Goal: Navigation & Orientation: Find specific page/section

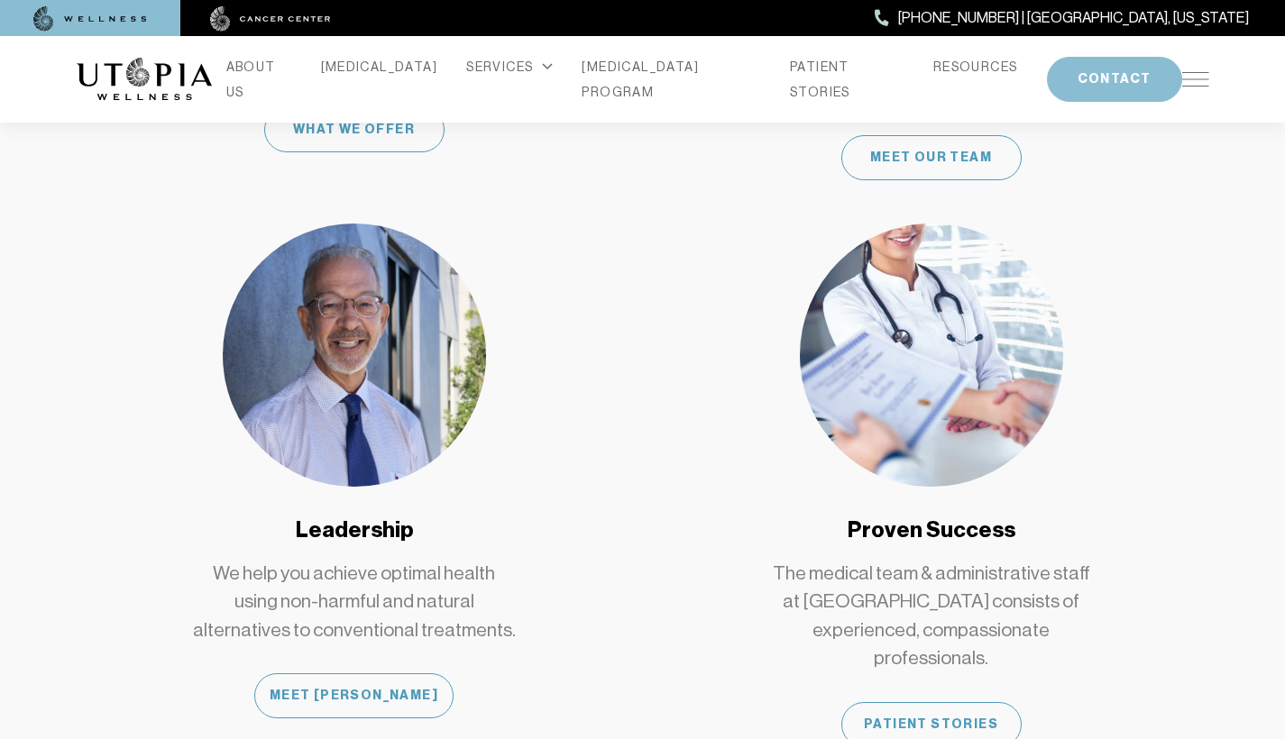
scroll to position [1510, 0]
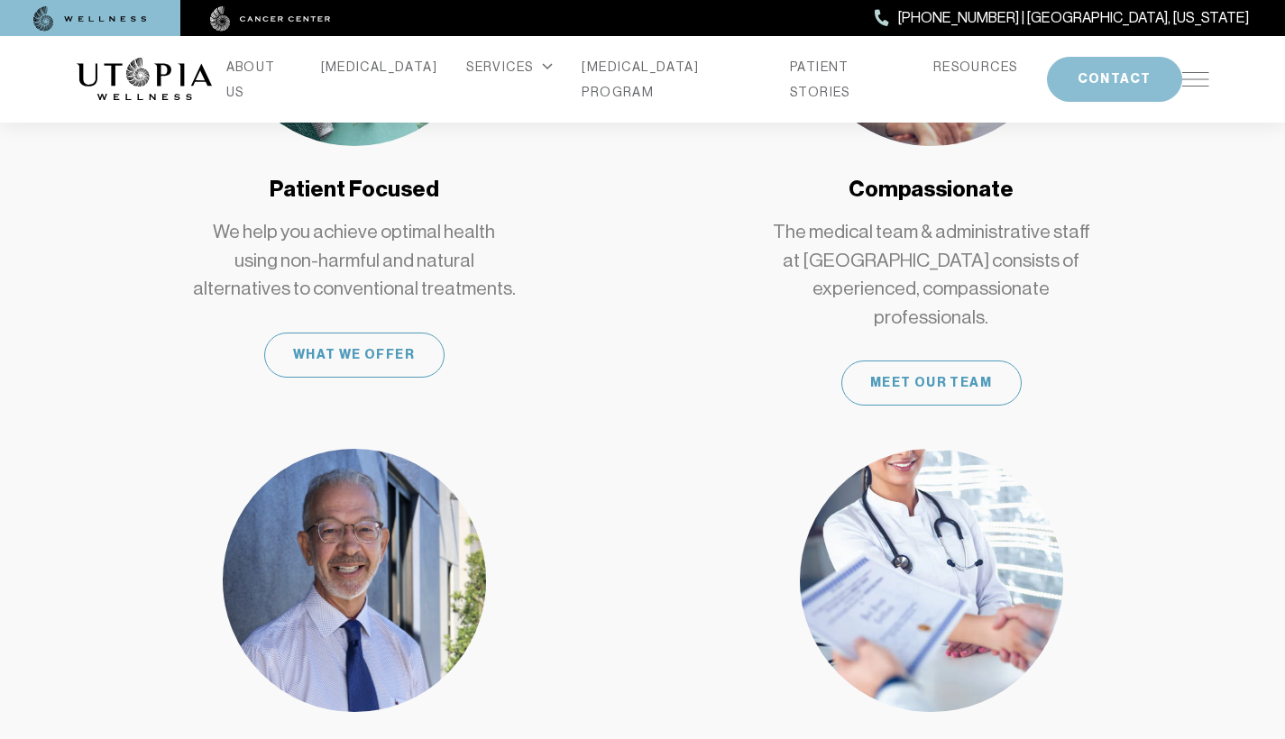
scroll to position [1510, 0]
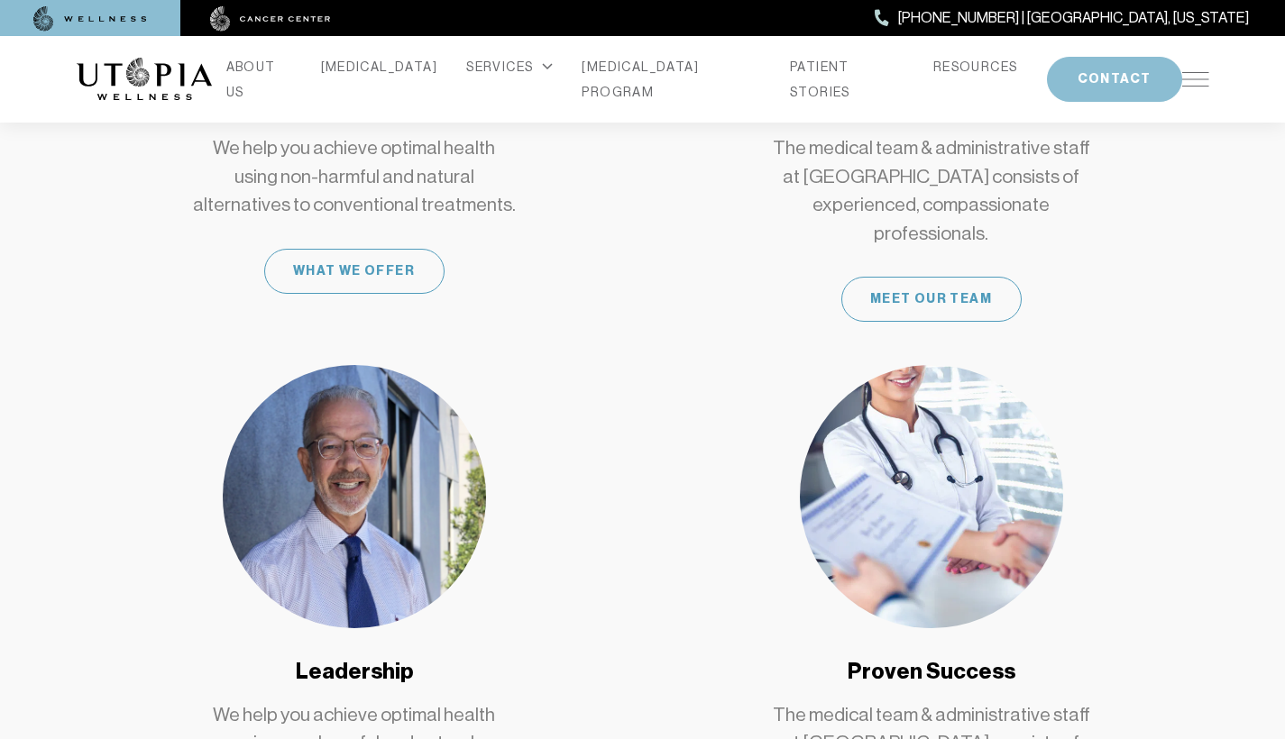
scroll to position [1510, 0]
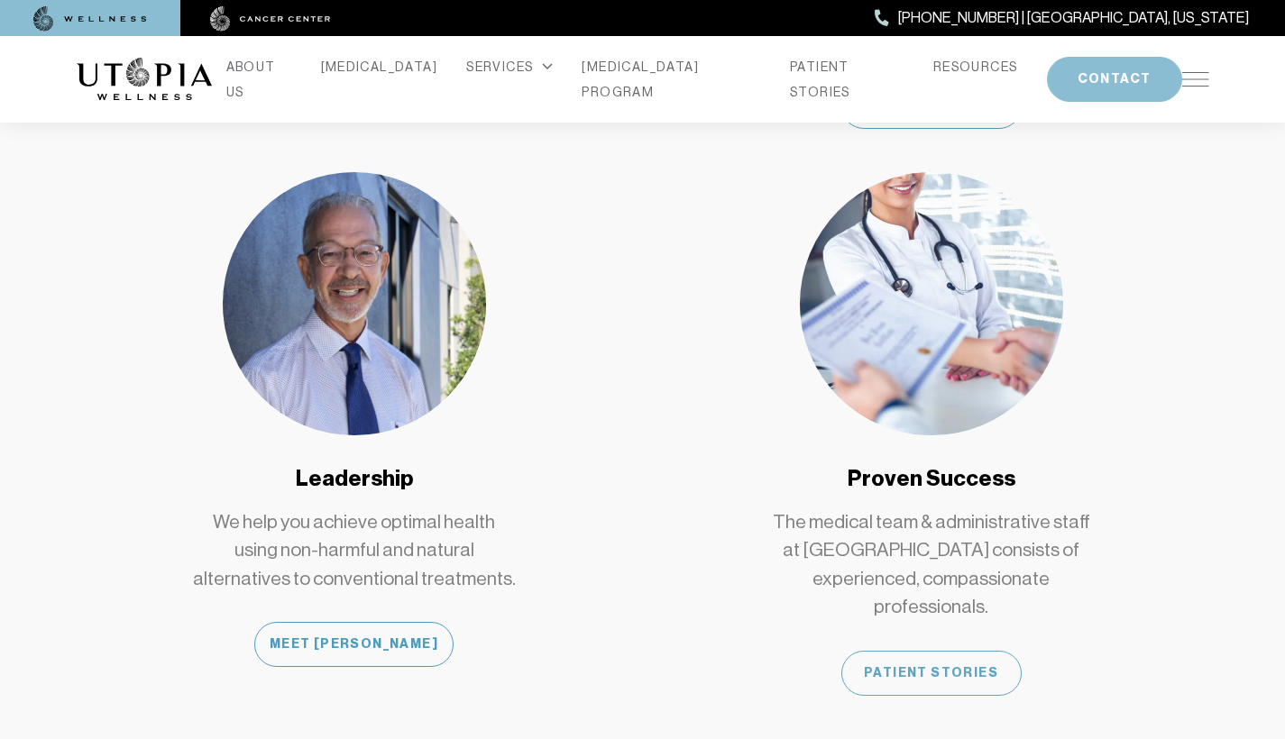
click at [938, 651] on div "Patient Stories" at bounding box center [931, 673] width 180 height 45
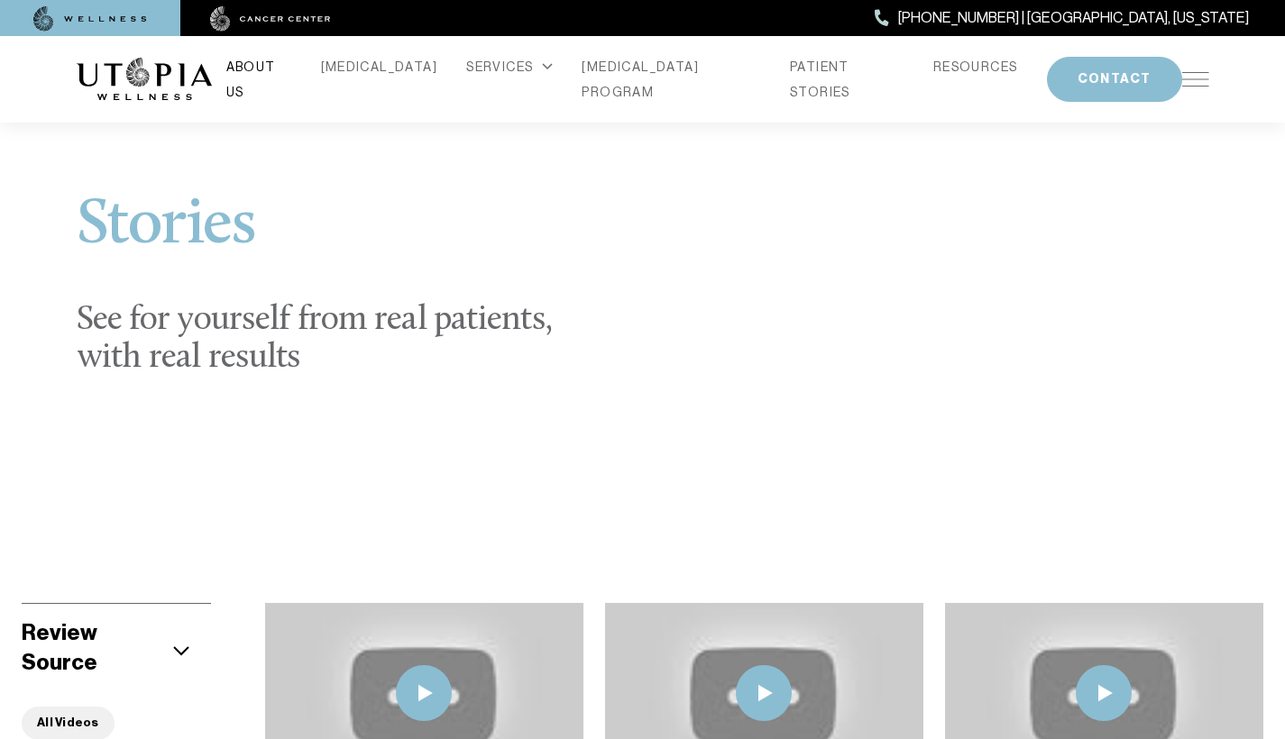
click at [292, 74] on link "ABOUT US" at bounding box center [259, 79] width 66 height 50
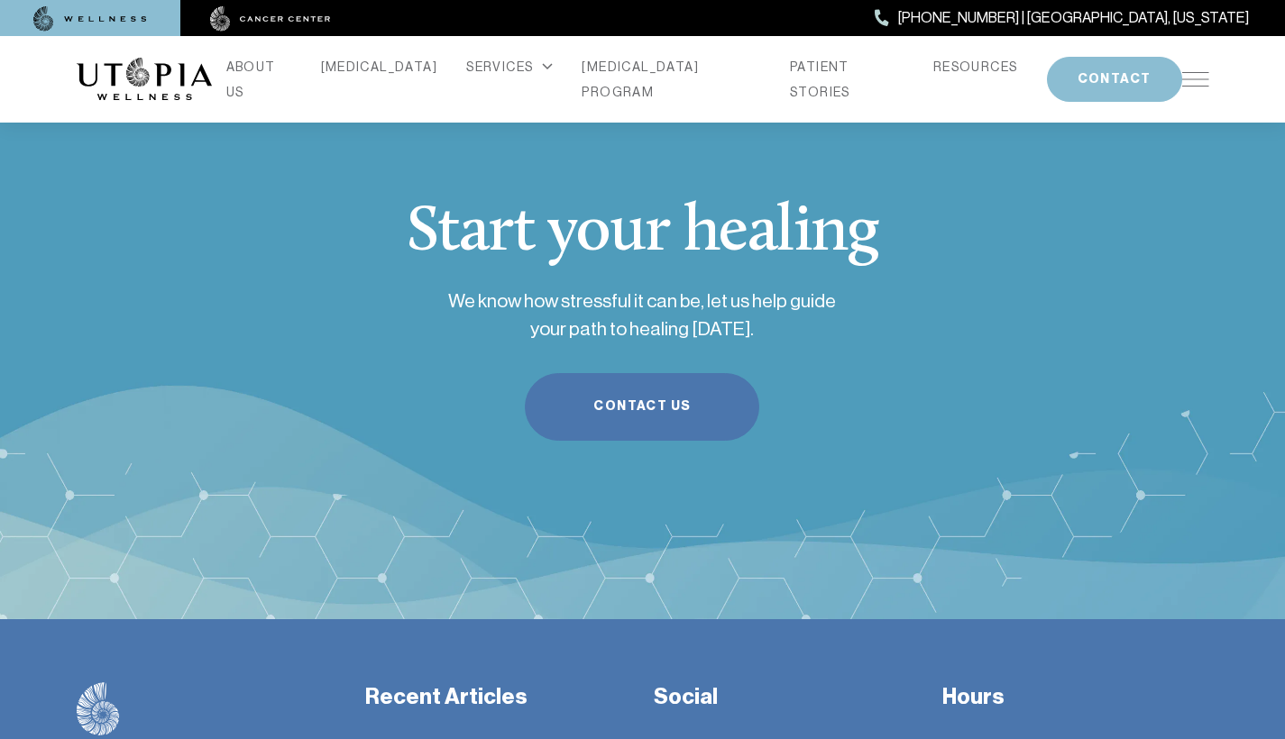
scroll to position [3645, 0]
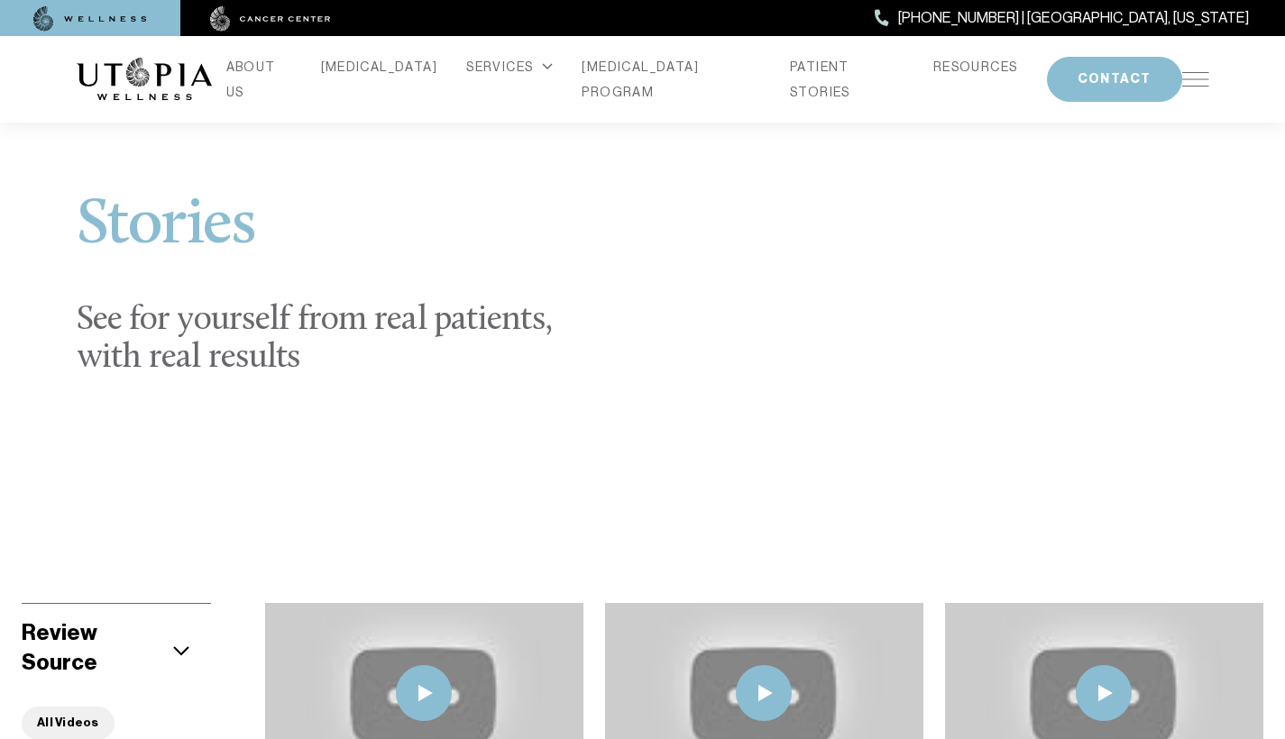
scroll to position [1510, 0]
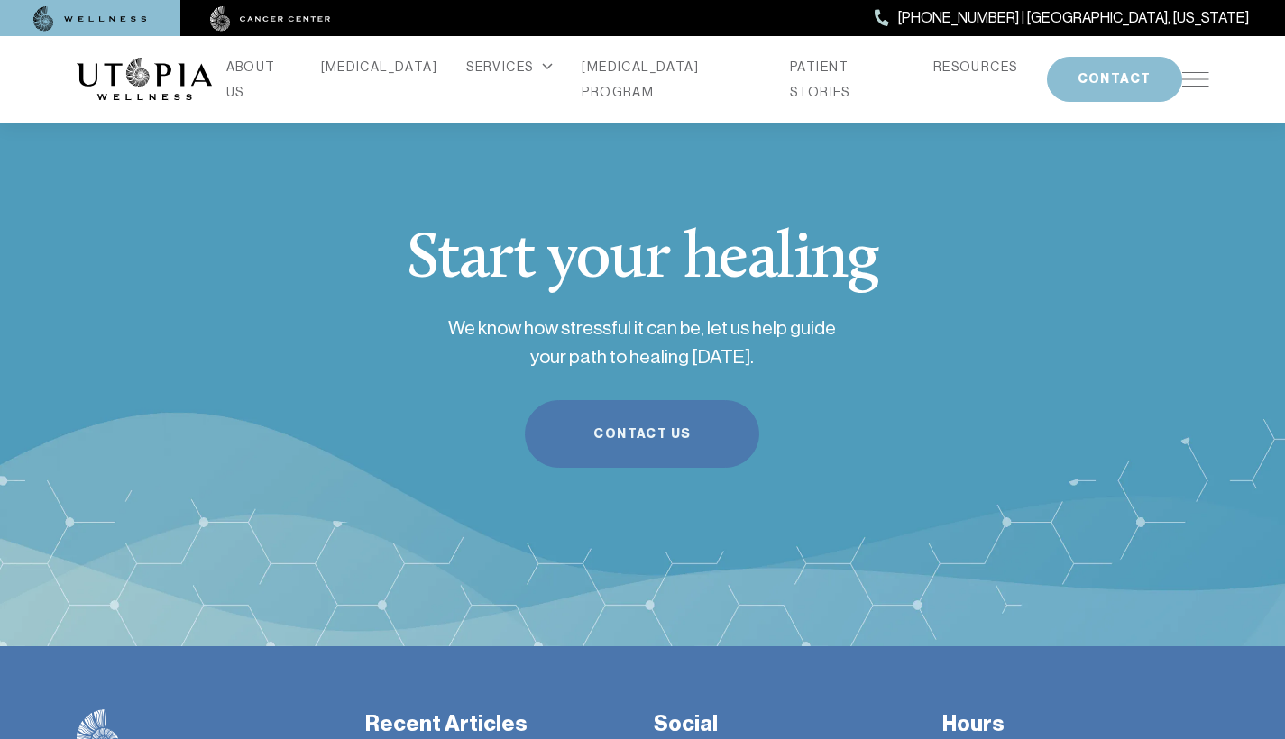
scroll to position [5970, 0]
